Goal: Navigation & Orientation: Find specific page/section

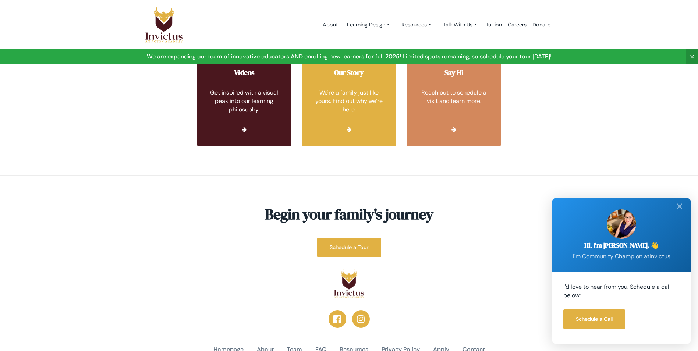
scroll to position [2737, 0]
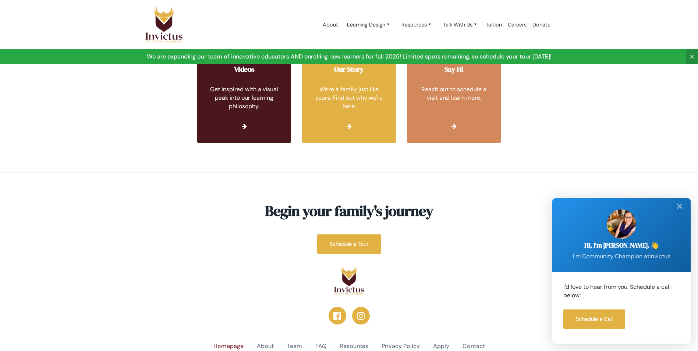
click at [226, 342] on link "Homepage" at bounding box center [228, 346] width 30 height 8
